Goal: Task Accomplishment & Management: Use online tool/utility

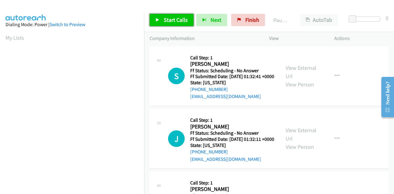
click at [167, 18] on span "Start Calls" at bounding box center [176, 19] width 24 height 7
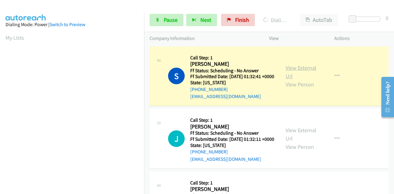
click at [296, 74] on link "View External Url" at bounding box center [300, 71] width 31 height 15
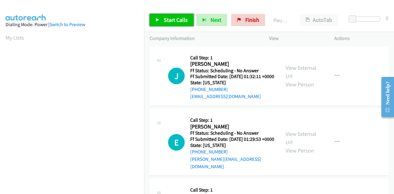
click at [185, 19] on span "Start Calls" at bounding box center [176, 19] width 24 height 7
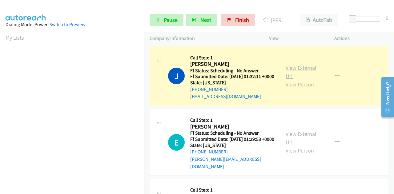
click at [306, 72] on link "View External Url" at bounding box center [300, 71] width 31 height 15
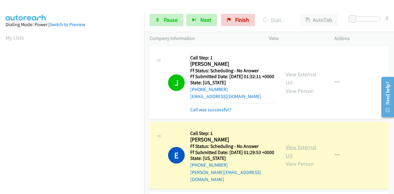
scroll to position [151, 0]
click at [297, 151] on link "View External Url" at bounding box center [300, 151] width 31 height 15
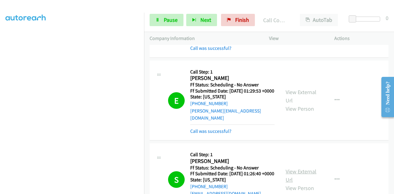
click at [296, 180] on link "View External Url" at bounding box center [300, 175] width 31 height 15
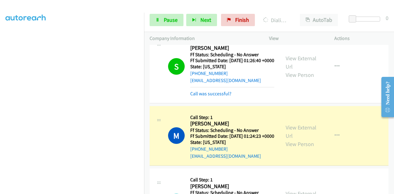
scroll to position [185, 0]
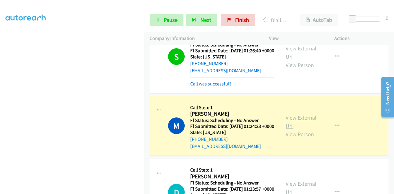
click at [304, 130] on link "View External Url" at bounding box center [300, 121] width 31 height 15
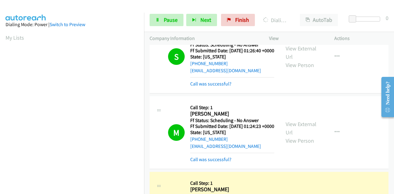
scroll to position [277, 0]
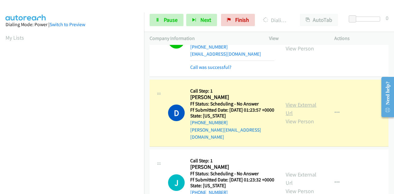
click at [310, 117] on link "View External Url" at bounding box center [300, 108] width 31 height 15
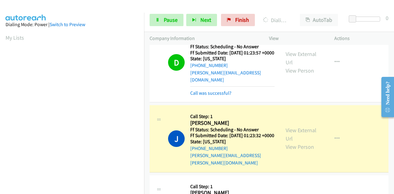
scroll to position [338, 0]
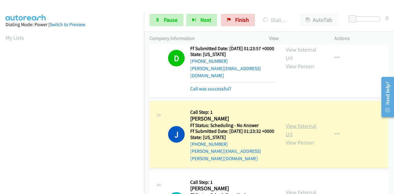
click at [290, 138] on link "View External Url" at bounding box center [300, 129] width 31 height 15
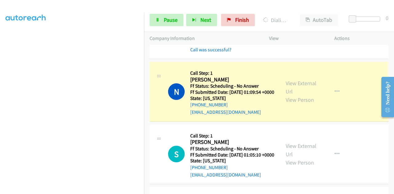
scroll to position [461, 0]
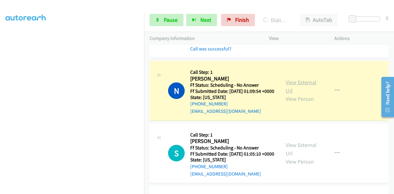
click at [303, 94] on link "View External Url" at bounding box center [300, 86] width 31 height 15
click at [88, 190] on section at bounding box center [72, 48] width 133 height 294
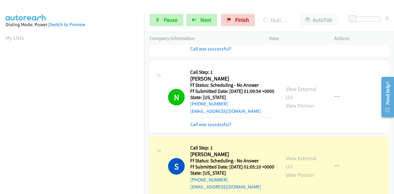
scroll to position [151, 0]
click at [295, 170] on link "View External Url" at bounding box center [300, 162] width 31 height 15
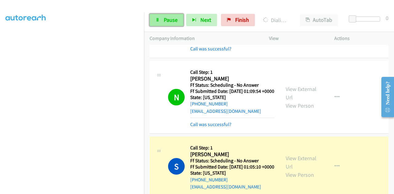
click at [165, 16] on span "Pause" at bounding box center [171, 19] width 14 height 7
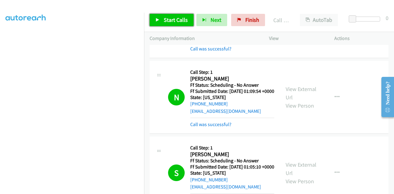
click at [169, 17] on span "Start Calls" at bounding box center [176, 19] width 24 height 7
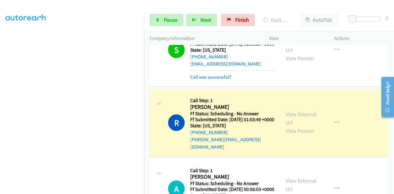
scroll to position [120, 0]
click at [292, 126] on link "View External Url" at bounding box center [300, 118] width 31 height 15
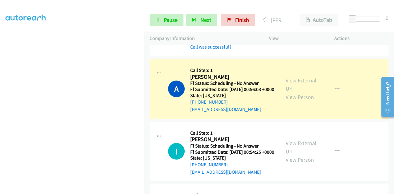
scroll to position [708, 0]
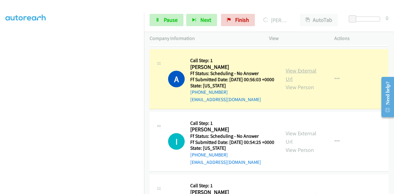
click at [303, 82] on link "View External Url" at bounding box center [300, 74] width 31 height 15
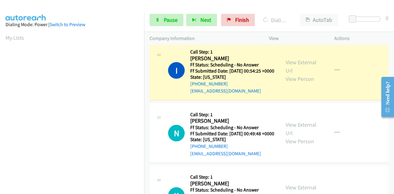
scroll to position [831, 0]
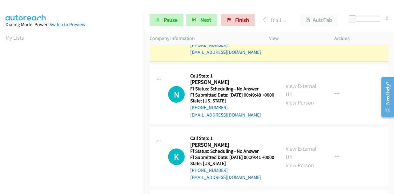
click at [303, 35] on link "View External Url" at bounding box center [300, 27] width 31 height 15
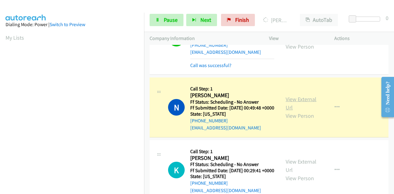
click at [312, 111] on link "View External Url" at bounding box center [300, 103] width 31 height 15
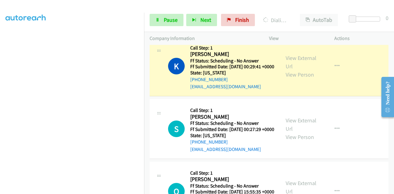
scroll to position [954, 0]
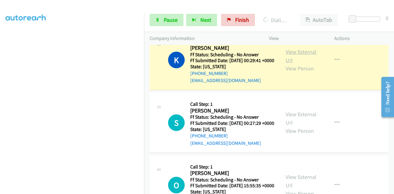
click at [300, 64] on link "View External Url" at bounding box center [300, 55] width 31 height 15
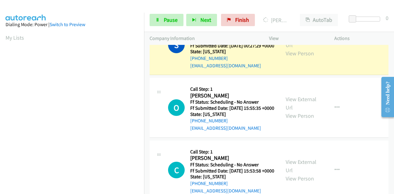
scroll to position [1046, 0]
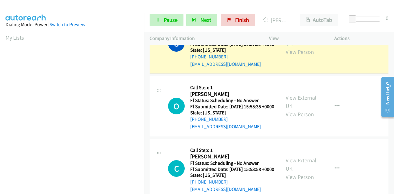
click at [288, 47] on link "View External Url" at bounding box center [300, 39] width 31 height 15
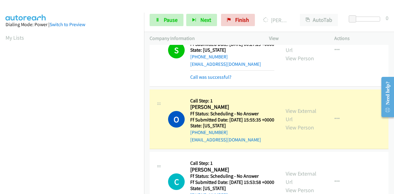
scroll to position [1108, 0]
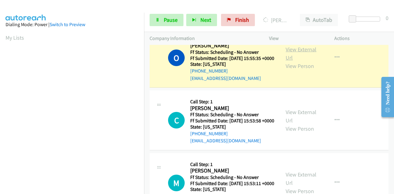
click at [300, 61] on link "View External Url" at bounding box center [300, 53] width 31 height 15
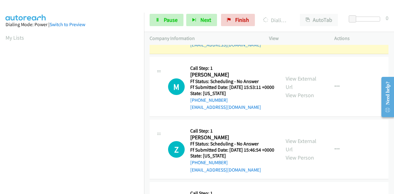
scroll to position [1231, 0]
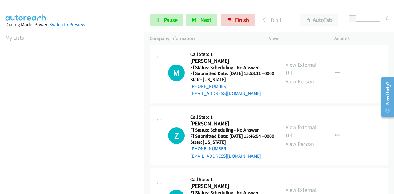
click at [310, 14] on link "View External Url" at bounding box center [300, 5] width 31 height 15
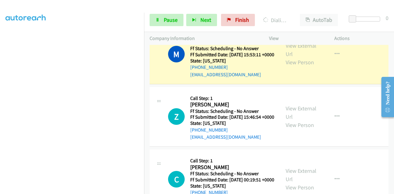
scroll to position [1292, 0]
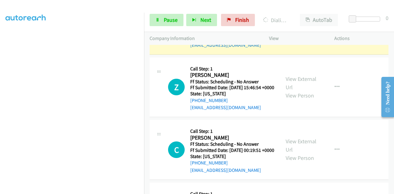
click at [307, 28] on link "View External Url" at bounding box center [300, 20] width 31 height 15
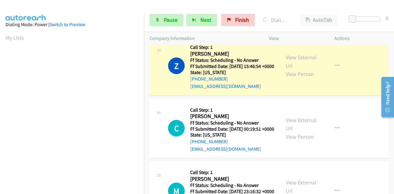
scroll to position [1384, 0]
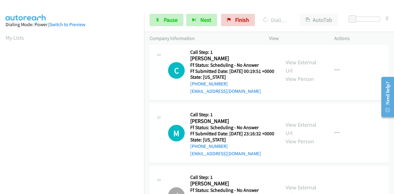
click at [295, 11] on link "View External Url" at bounding box center [300, 3] width 31 height 15
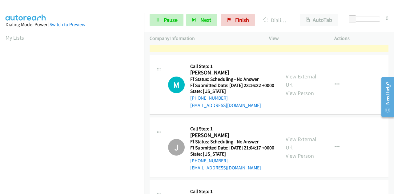
scroll to position [151, 0]
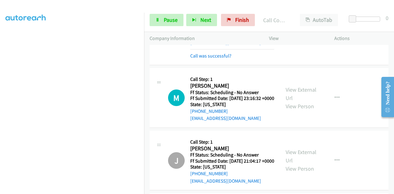
click at [297, 32] on link "View External Url" at bounding box center [300, 24] width 31 height 15
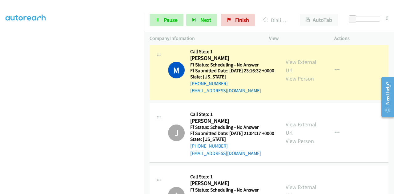
scroll to position [1507, 0]
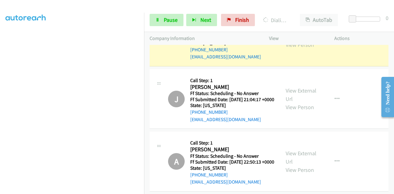
click at [295, 40] on link "View External Url" at bounding box center [300, 32] width 31 height 15
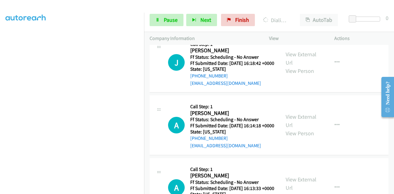
scroll to position [2123, 0]
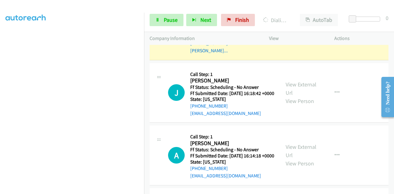
click at [294, 34] on link "View External Url" at bounding box center [300, 25] width 31 height 15
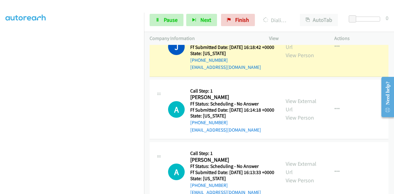
scroll to position [2215, 0]
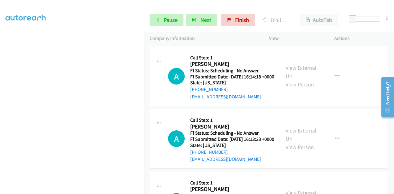
click at [290, 17] on link "View External Url" at bounding box center [300, 9] width 31 height 15
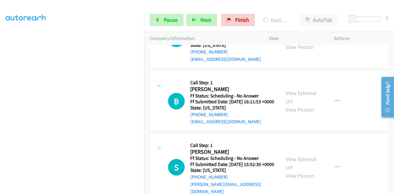
scroll to position [2338, 0]
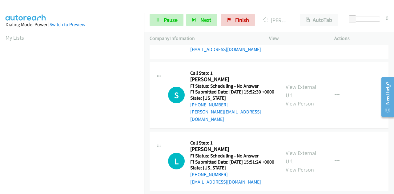
scroll to position [2430, 0]
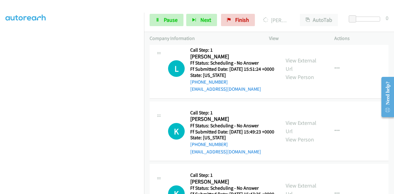
scroll to position [2523, 0]
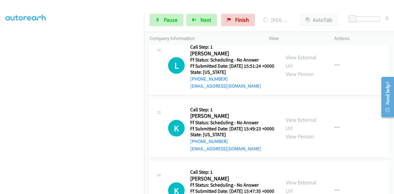
click at [172, 18] on span "Pause" at bounding box center [171, 19] width 14 height 7
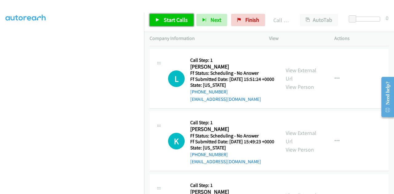
click at [162, 22] on link "Start Calls" at bounding box center [172, 20] width 44 height 12
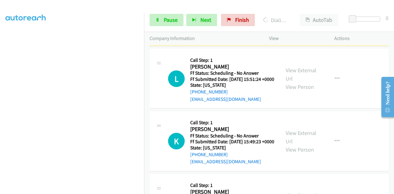
click at [294, 16] on link "View External Url" at bounding box center [300, 8] width 31 height 15
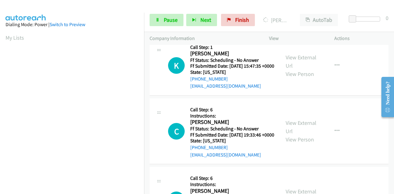
scroll to position [2676, 0]
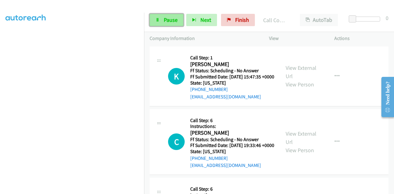
click at [159, 19] on icon at bounding box center [157, 20] width 4 height 4
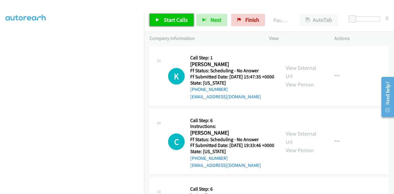
click at [169, 24] on link "Start Calls" at bounding box center [172, 20] width 44 height 12
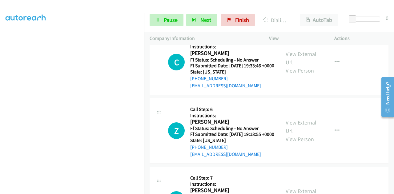
scroll to position [2769, 0]
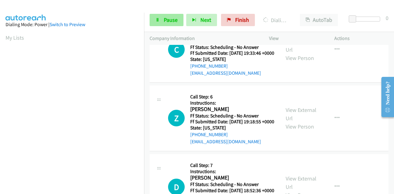
scroll to position [151, 0]
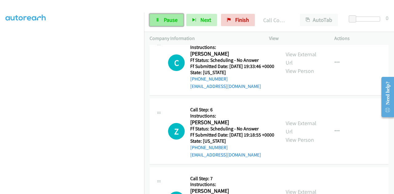
click at [153, 20] on link "Pause" at bounding box center [167, 20] width 34 height 12
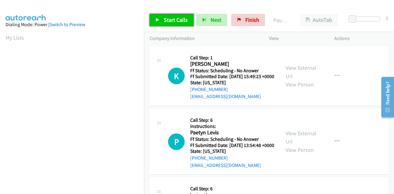
click at [165, 18] on span "Start Calls" at bounding box center [176, 19] width 24 height 7
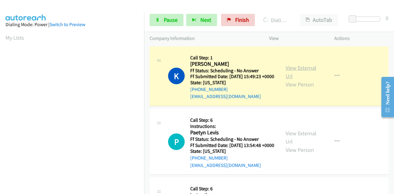
click at [301, 69] on link "View External Url" at bounding box center [300, 71] width 31 height 15
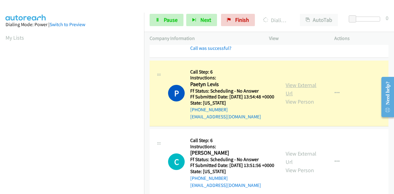
scroll to position [151, 0]
click at [305, 94] on link "View External Url" at bounding box center [300, 89] width 31 height 15
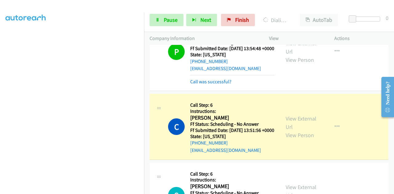
scroll to position [154, 0]
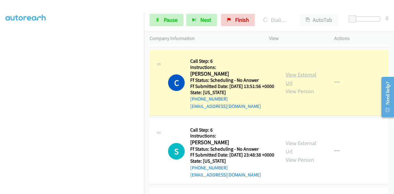
click at [293, 86] on link "View External Url" at bounding box center [300, 78] width 31 height 15
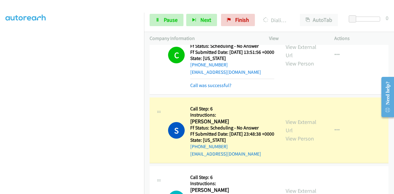
scroll to position [246, 0]
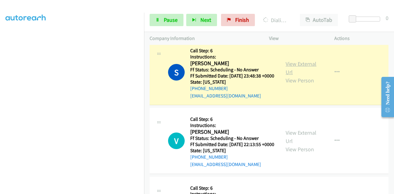
click at [305, 76] on link "View External Url" at bounding box center [300, 67] width 31 height 15
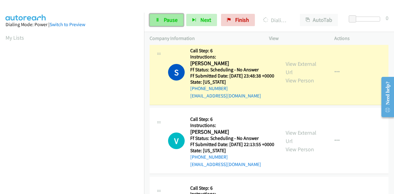
click at [163, 18] on link "Pause" at bounding box center [167, 20] width 34 height 12
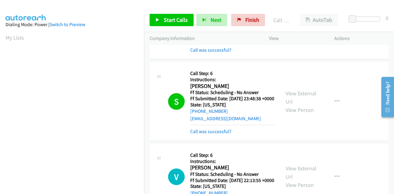
scroll to position [215, 0]
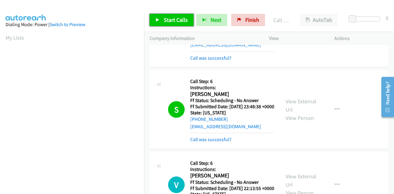
click at [170, 20] on span "Start Calls" at bounding box center [176, 19] width 24 height 7
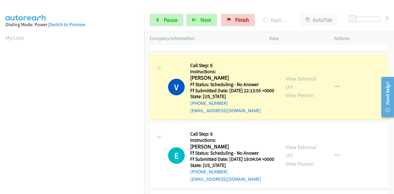
scroll to position [338, 0]
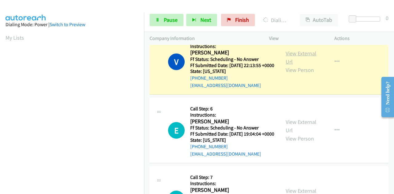
click at [296, 65] on link "View External Url" at bounding box center [300, 57] width 31 height 15
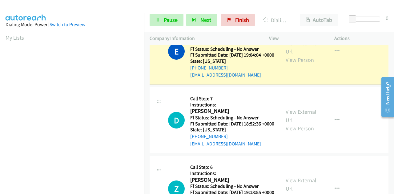
scroll to position [431, 0]
click at [300, 64] on div "View External Url View Person" at bounding box center [301, 51] width 32 height 25
click at [301, 55] on link "View External Url" at bounding box center [300, 46] width 31 height 15
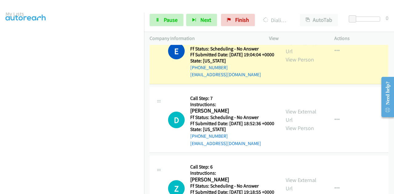
scroll to position [0, 0]
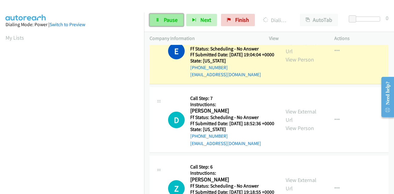
click at [168, 24] on link "Pause" at bounding box center [167, 20] width 34 height 12
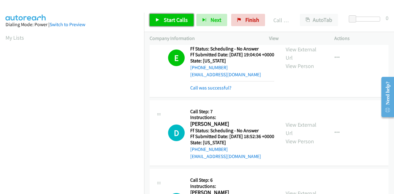
click at [166, 18] on span "Start Calls" at bounding box center [176, 19] width 24 height 7
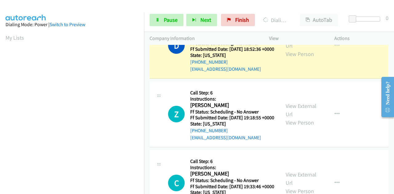
scroll to position [523, 0]
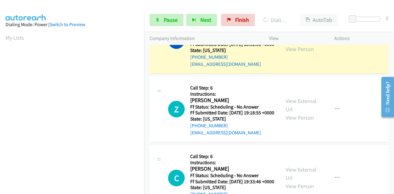
click at [297, 44] on link "View External Url" at bounding box center [300, 36] width 31 height 15
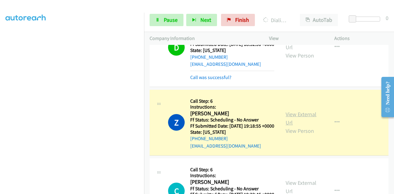
click at [300, 126] on link "View External Url" at bounding box center [300, 118] width 31 height 15
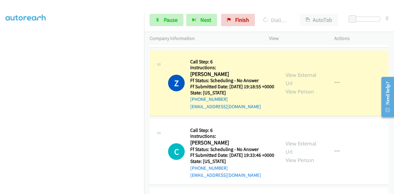
scroll to position [615, 0]
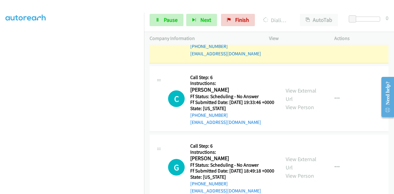
click at [291, 34] on link "View External Url" at bounding box center [300, 25] width 31 height 15
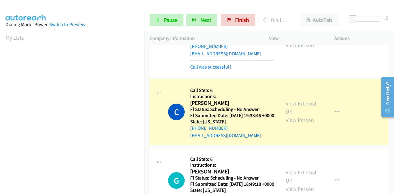
scroll to position [677, 0]
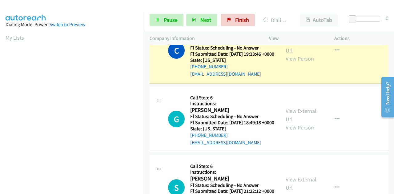
click at [297, 54] on link "View External Url" at bounding box center [300, 45] width 31 height 15
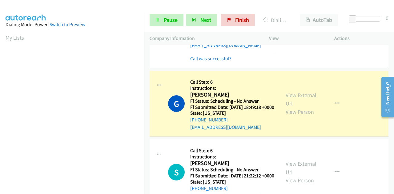
scroll to position [738, 0]
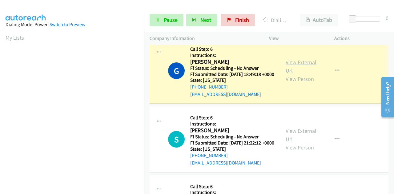
click at [298, 74] on link "View External Url" at bounding box center [300, 66] width 31 height 15
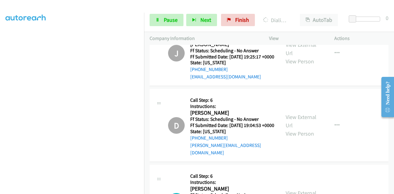
scroll to position [892, 0]
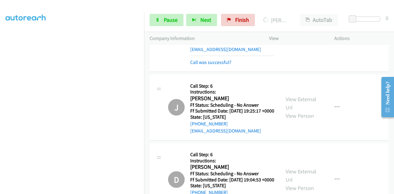
scroll to position [861, 0]
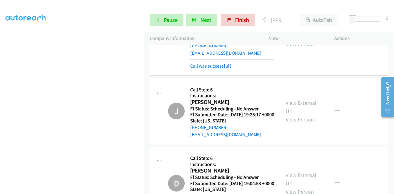
click at [311, 39] on link "View External Url" at bounding box center [300, 31] width 31 height 15
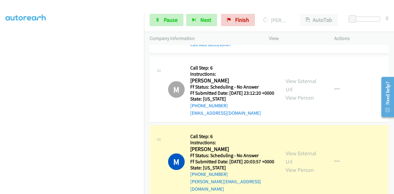
scroll to position [1108, 0]
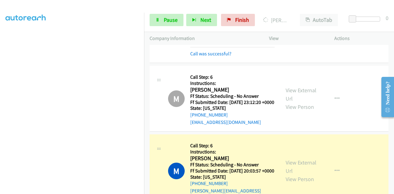
click at [306, 23] on link "View External Url" at bounding box center [300, 15] width 31 height 15
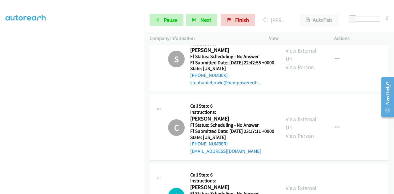
scroll to position [1261, 0]
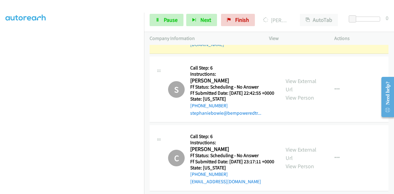
click at [304, 21] on link "View External Url" at bounding box center [300, 12] width 31 height 15
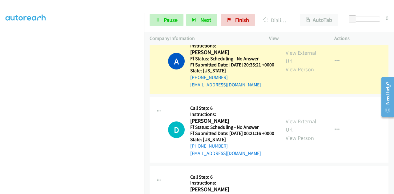
scroll to position [1446, 0]
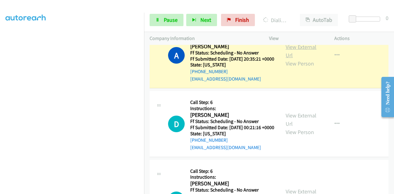
click at [286, 59] on link "View External Url" at bounding box center [300, 50] width 31 height 15
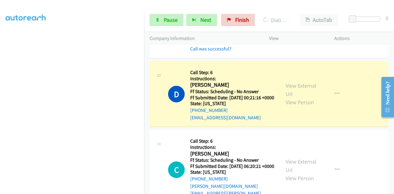
scroll to position [1538, 0]
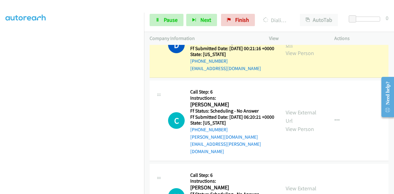
click at [287, 48] on link "View External Url" at bounding box center [300, 40] width 31 height 15
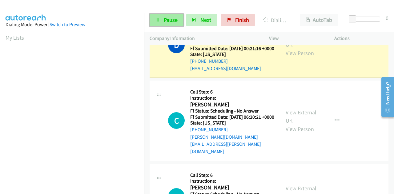
click at [167, 22] on span "Pause" at bounding box center [171, 19] width 14 height 7
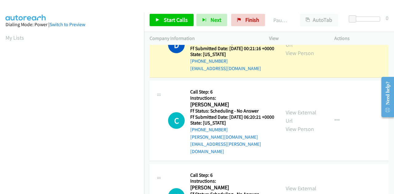
scroll to position [151, 0]
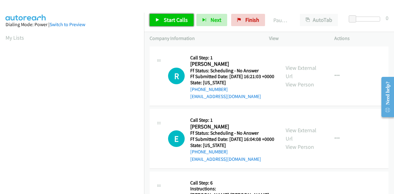
click at [181, 22] on span "Start Calls" at bounding box center [176, 19] width 24 height 7
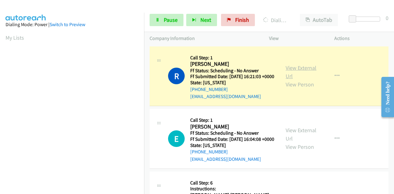
click at [300, 69] on link "View External Url" at bounding box center [300, 71] width 31 height 15
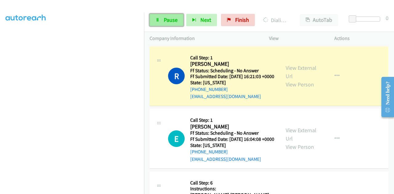
click at [171, 17] on span "Pause" at bounding box center [171, 19] width 14 height 7
click at [169, 25] on link "Pause" at bounding box center [167, 20] width 34 height 12
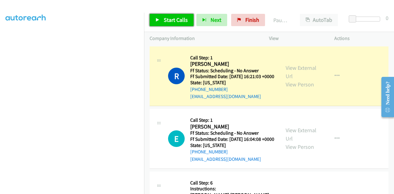
click at [162, 20] on link "Start Calls" at bounding box center [172, 20] width 44 height 12
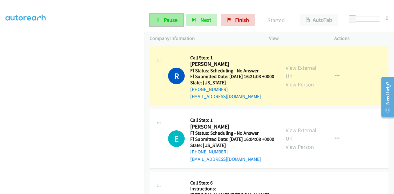
click at [158, 22] on link "Pause" at bounding box center [167, 20] width 34 height 12
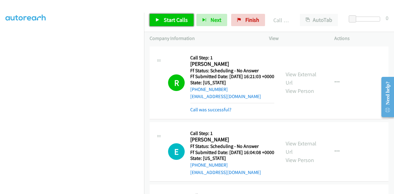
click at [170, 15] on link "Start Calls" at bounding box center [172, 20] width 44 height 12
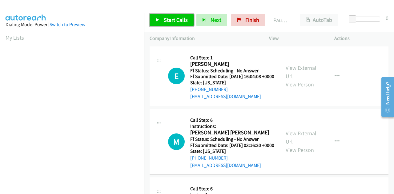
click at [161, 22] on link "Start Calls" at bounding box center [172, 20] width 44 height 12
click at [182, 18] on span "Start Calls" at bounding box center [176, 19] width 24 height 7
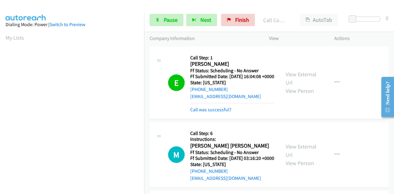
scroll to position [151, 0]
click at [294, 78] on link "View External Url" at bounding box center [300, 78] width 31 height 15
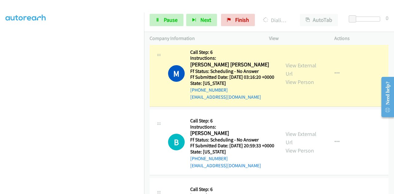
scroll to position [92, 0]
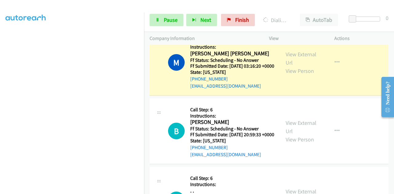
click at [305, 67] on div "View External Url View Person" at bounding box center [301, 62] width 32 height 25
click at [303, 63] on link "View External Url" at bounding box center [300, 58] width 31 height 15
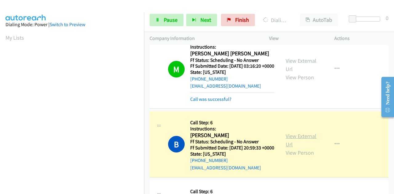
click at [288, 148] on link "View External Url" at bounding box center [300, 140] width 31 height 15
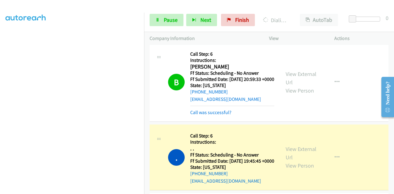
scroll to position [246, 0]
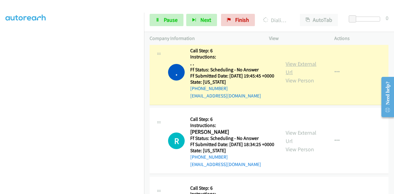
click at [298, 76] on link "View External Url" at bounding box center [300, 67] width 31 height 15
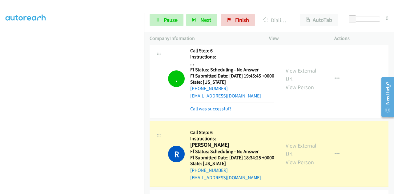
scroll to position [277, 0]
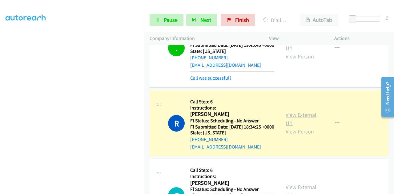
click at [288, 127] on link "View External Url" at bounding box center [300, 118] width 31 height 15
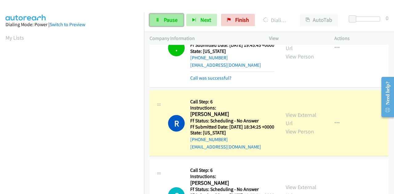
click at [160, 21] on link "Pause" at bounding box center [167, 20] width 34 height 12
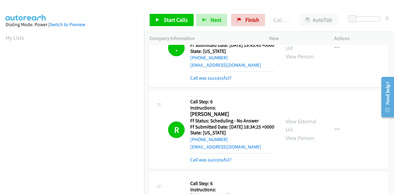
scroll to position [151, 0]
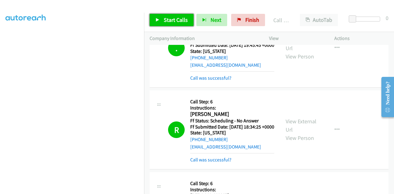
click at [174, 22] on span "Start Calls" at bounding box center [176, 19] width 24 height 7
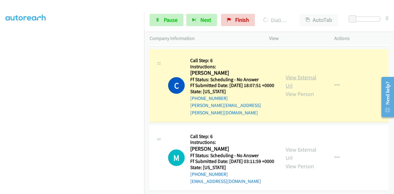
click at [296, 89] on link "View External Url" at bounding box center [300, 81] width 31 height 15
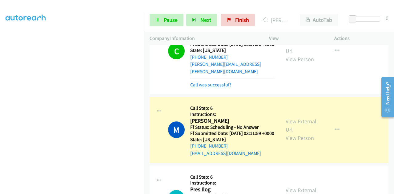
scroll to position [492, 0]
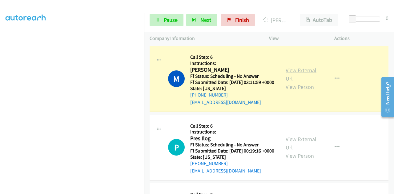
click at [293, 82] on link "View External Url" at bounding box center [300, 74] width 31 height 15
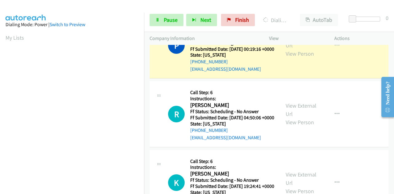
scroll to position [615, 0]
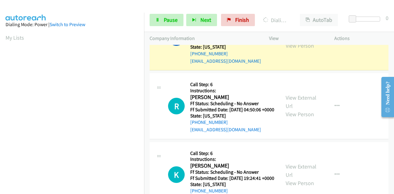
click at [289, 41] on link "View External Url" at bounding box center [300, 33] width 31 height 15
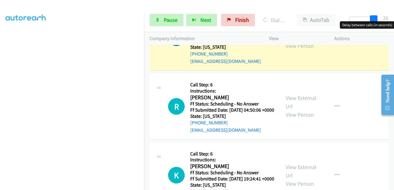
drag, startPoint x: 354, startPoint y: 16, endPoint x: 392, endPoint y: 19, distance: 37.6
click at [392, 19] on div "Start Calls Pause Next Finish Dialing Pres Ilog AutoTab AutoTab 26" at bounding box center [269, 20] width 250 height 24
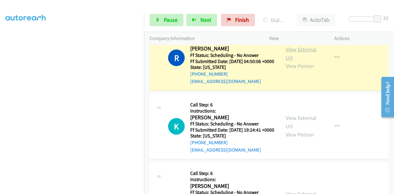
click at [292, 61] on link "View External Url" at bounding box center [300, 53] width 31 height 15
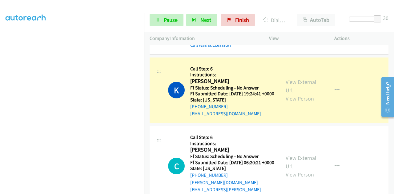
scroll to position [769, 0]
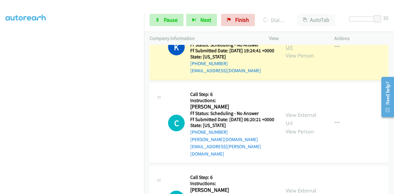
click at [293, 51] on link "View External Url" at bounding box center [300, 42] width 31 height 15
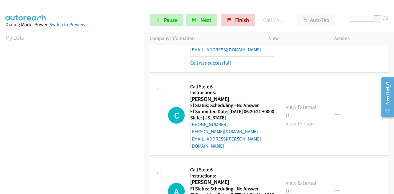
scroll to position [800, 0]
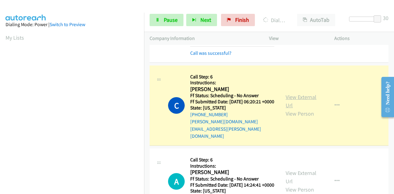
click at [290, 109] on link "View External Url" at bounding box center [300, 101] width 31 height 15
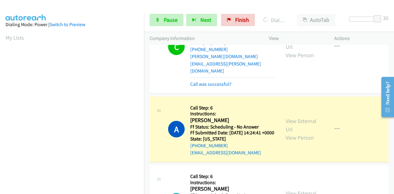
scroll to position [923, 0]
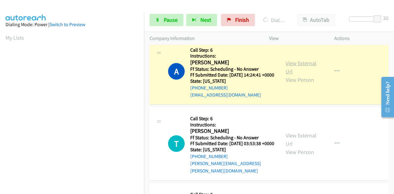
click at [295, 75] on link "View External Url" at bounding box center [300, 67] width 31 height 15
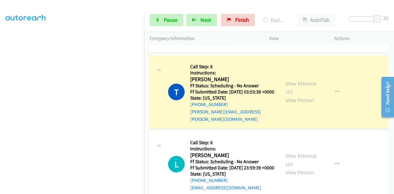
scroll to position [1015, 0]
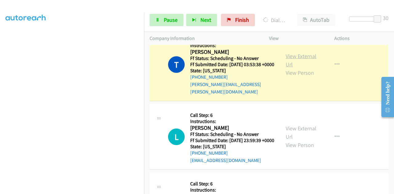
click at [287, 68] on link "View External Url" at bounding box center [300, 60] width 31 height 15
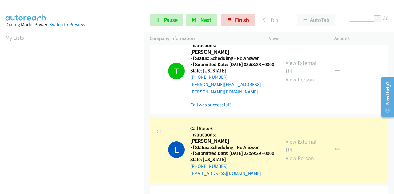
scroll to position [151, 0]
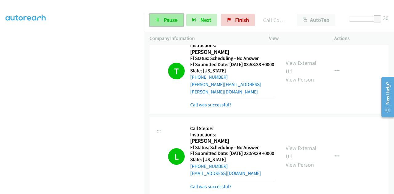
click at [171, 18] on span "Pause" at bounding box center [171, 19] width 14 height 7
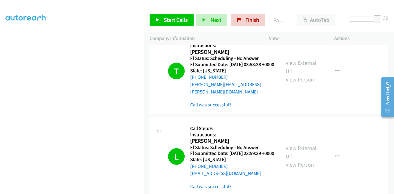
click at [241, 12] on div "Start Calls Pause Next Finish Paused AutoTab AutoTab 30" at bounding box center [269, 20] width 250 height 24
click at [240, 17] on link "Finish" at bounding box center [248, 20] width 34 height 12
